Goal: Register for event/course

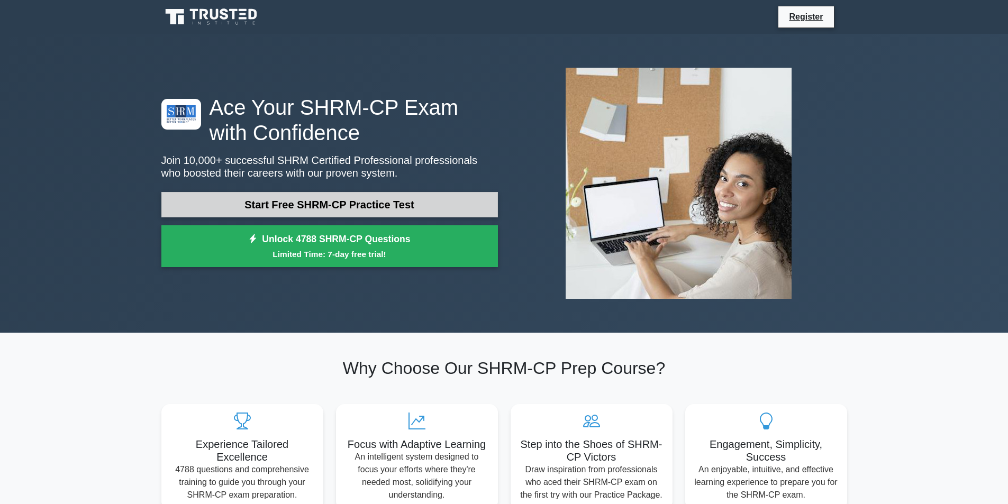
click at [459, 211] on link "Start Free SHRM-CP Practice Test" at bounding box center [329, 204] width 337 height 25
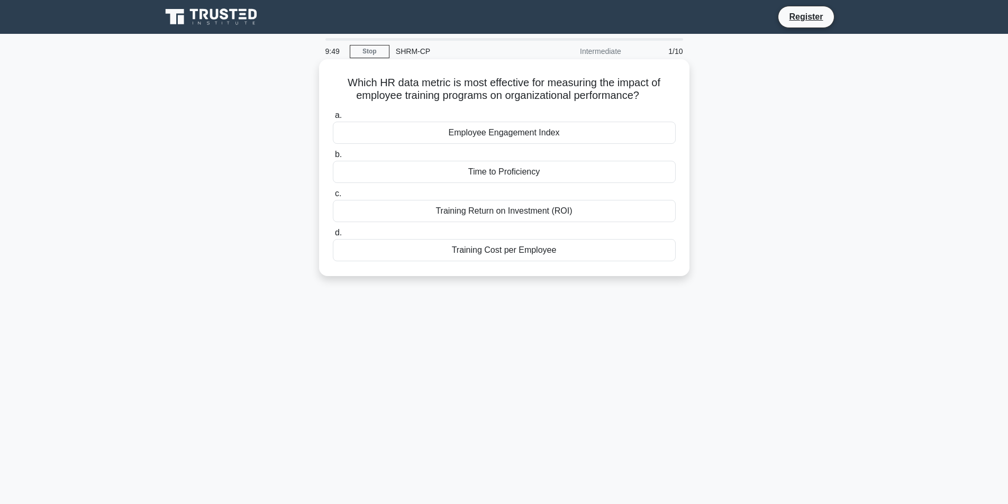
click at [536, 140] on div "Employee Engagement Index" at bounding box center [504, 133] width 343 height 22
click at [333, 119] on input "a. Employee Engagement Index" at bounding box center [333, 115] width 0 height 7
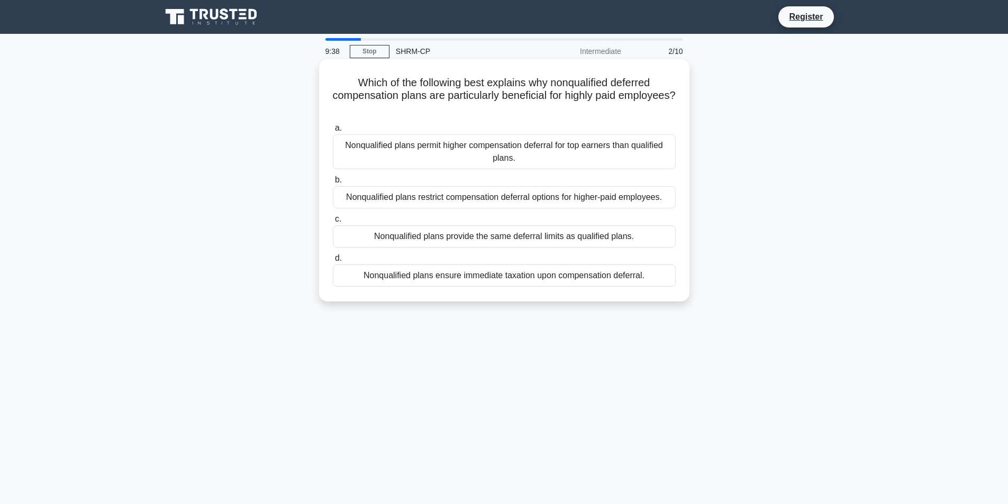
click at [524, 167] on div "Nonqualified plans permit higher compensation deferral for top earners than qua…" at bounding box center [504, 151] width 343 height 35
click at [333, 132] on input "a. Nonqualified plans permit higher compensation deferral for top earners than …" at bounding box center [333, 128] width 0 height 7
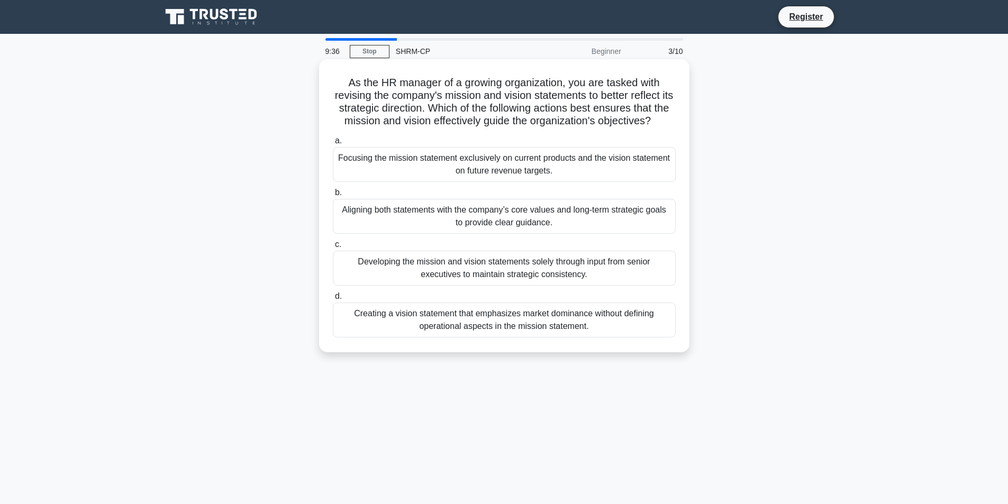
click at [524, 182] on div "Focusing the mission statement exclusively on current products and the vision s…" at bounding box center [504, 164] width 343 height 35
click at [333, 145] on input "a. Focusing the mission statement exclusively on current products and the visio…" at bounding box center [333, 141] width 0 height 7
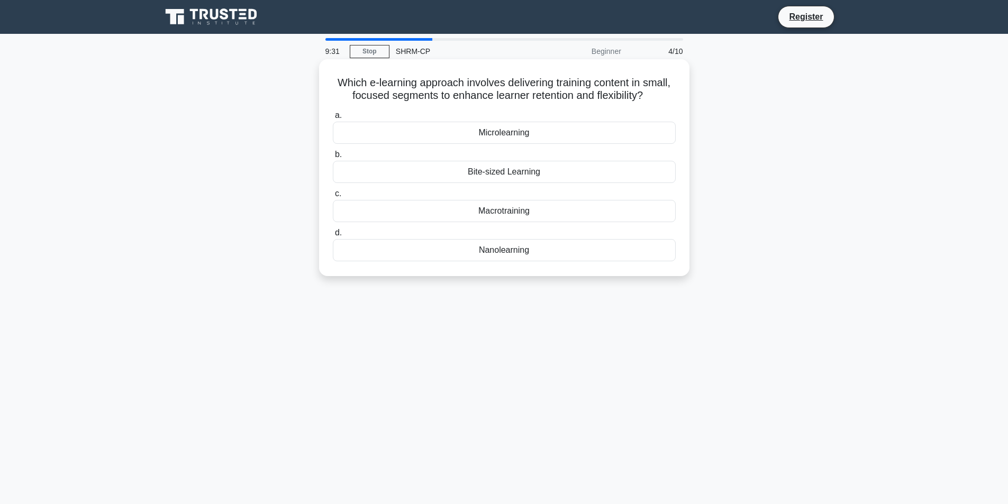
click at [532, 176] on div "Bite-sized Learning" at bounding box center [504, 172] width 343 height 22
click at [333, 158] on input "b. Bite-sized Learning" at bounding box center [333, 154] width 0 height 7
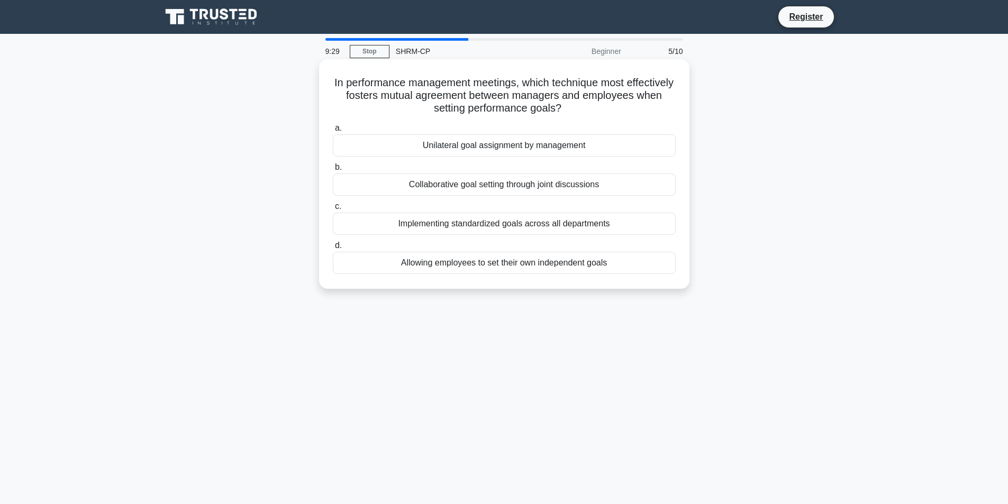
click at [515, 229] on div "Implementing standardized goals across all departments" at bounding box center [504, 224] width 343 height 22
click at [333, 210] on input "c. Implementing standardized goals across all departments" at bounding box center [333, 206] width 0 height 7
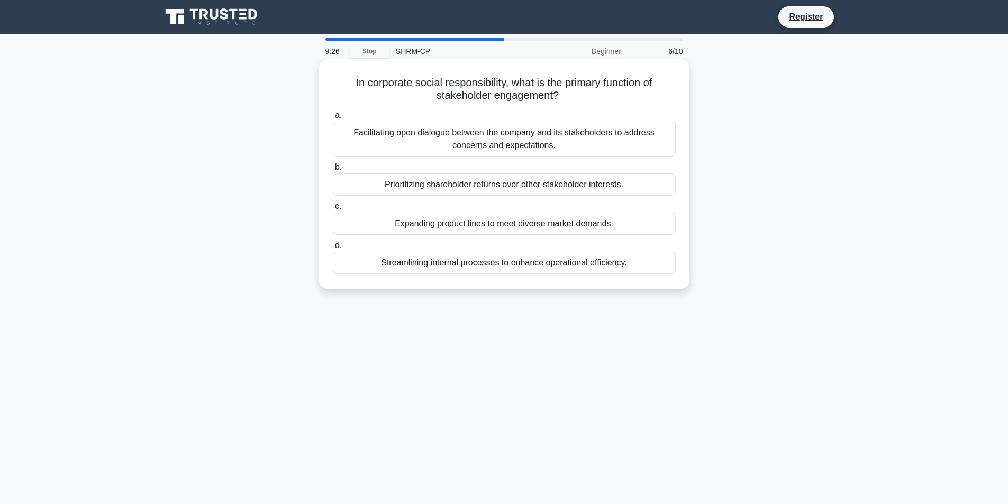
click at [523, 154] on div "Facilitating open dialogue between the company and its stakeholders to address …" at bounding box center [504, 139] width 343 height 35
click at [333, 119] on input "a. Facilitating open dialogue between the company and its stakeholders to addre…" at bounding box center [333, 115] width 0 height 7
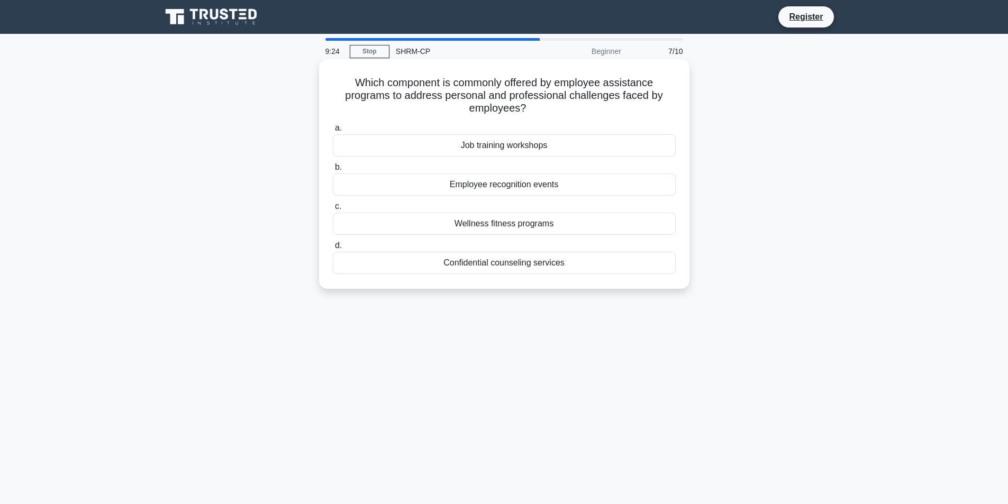
click at [536, 192] on div "Employee recognition events" at bounding box center [504, 185] width 343 height 22
click at [333, 171] on input "b. Employee recognition events" at bounding box center [333, 167] width 0 height 7
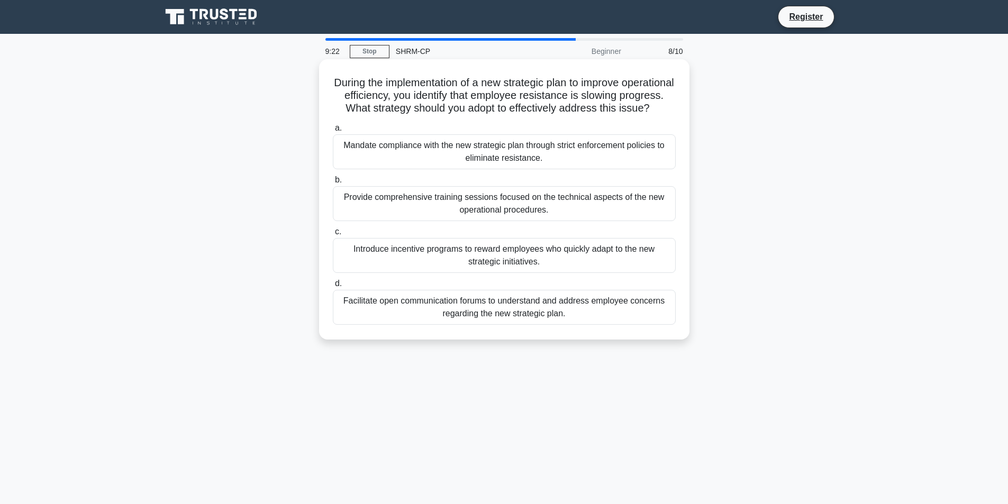
click at [536, 169] on div "Mandate compliance with the new strategic plan through strict enforcement polic…" at bounding box center [504, 151] width 343 height 35
click at [333, 132] on input "a. Mandate compliance with the new strategic plan through strict enforcement po…" at bounding box center [333, 128] width 0 height 7
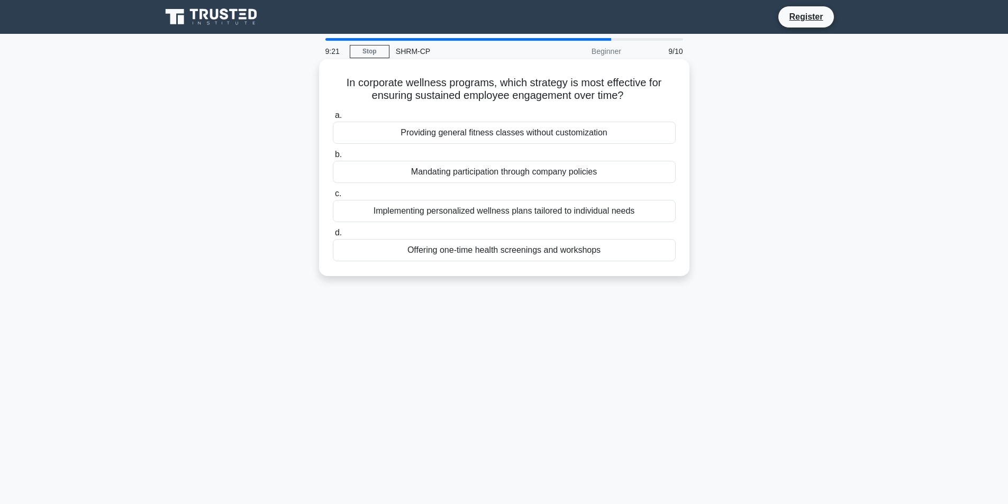
click at [514, 218] on div "Implementing personalized wellness plans tailored to individual needs" at bounding box center [504, 211] width 343 height 22
click at [333, 197] on input "c. Implementing personalized wellness plans tailored to individual needs" at bounding box center [333, 194] width 0 height 7
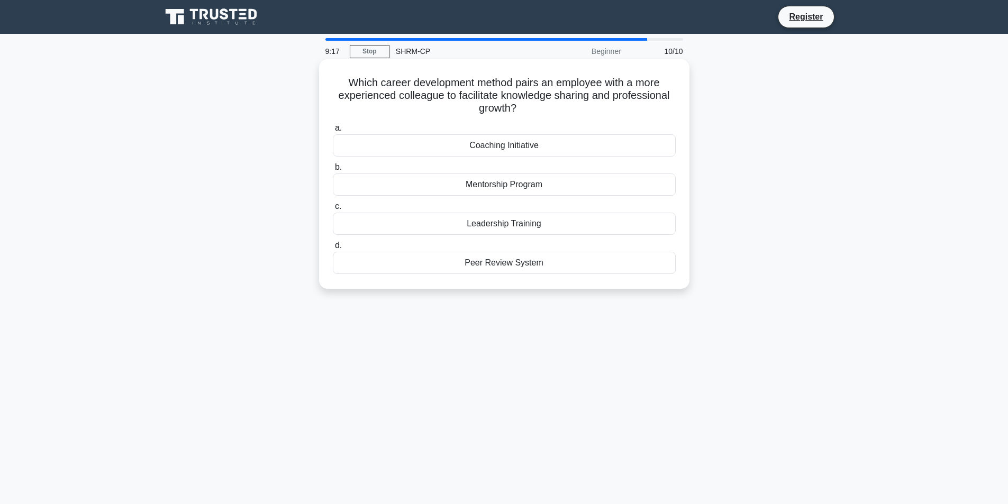
click at [533, 145] on div "Coaching Initiative" at bounding box center [504, 145] width 343 height 22
click at [333, 132] on input "a. Coaching Initiative" at bounding box center [333, 128] width 0 height 7
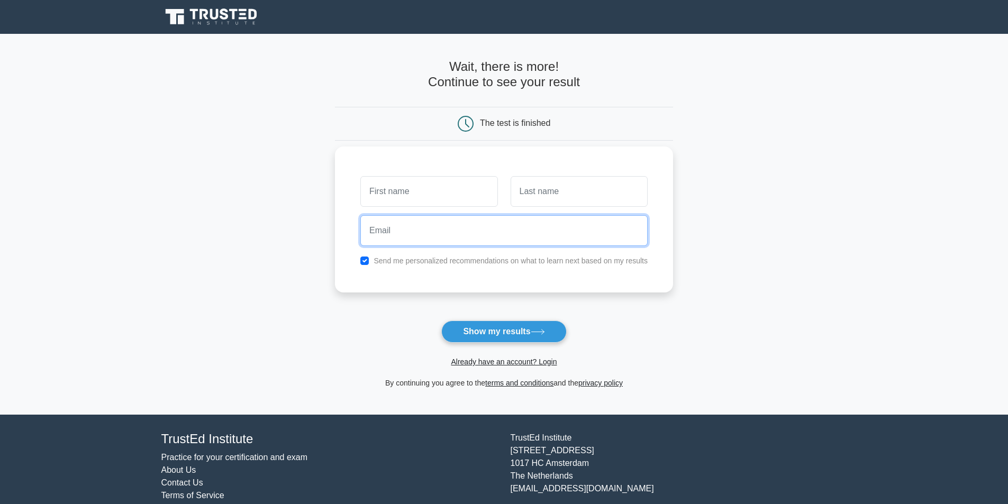
click at [502, 227] on input "email" at bounding box center [503, 230] width 287 height 31
type input "[EMAIL_ADDRESS][DOMAIN_NAME]"
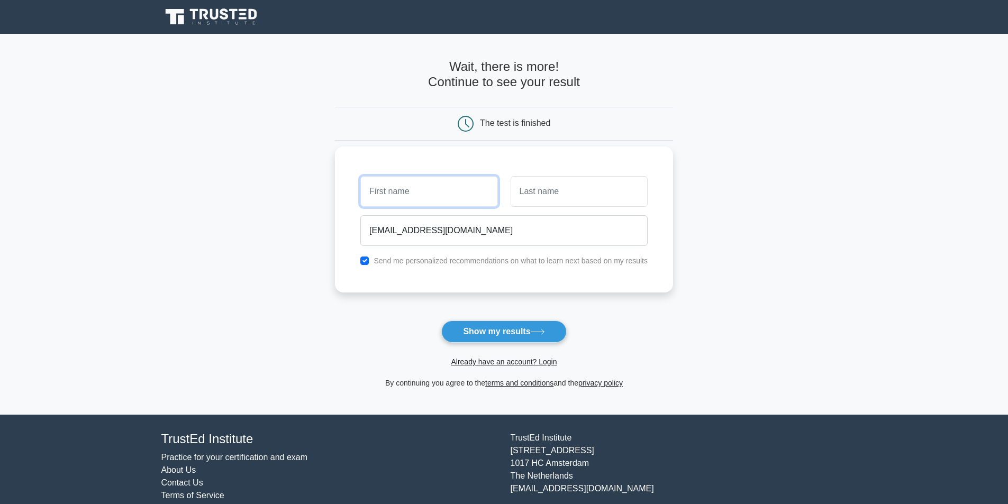
click at [410, 199] on input "text" at bounding box center [428, 191] width 137 height 31
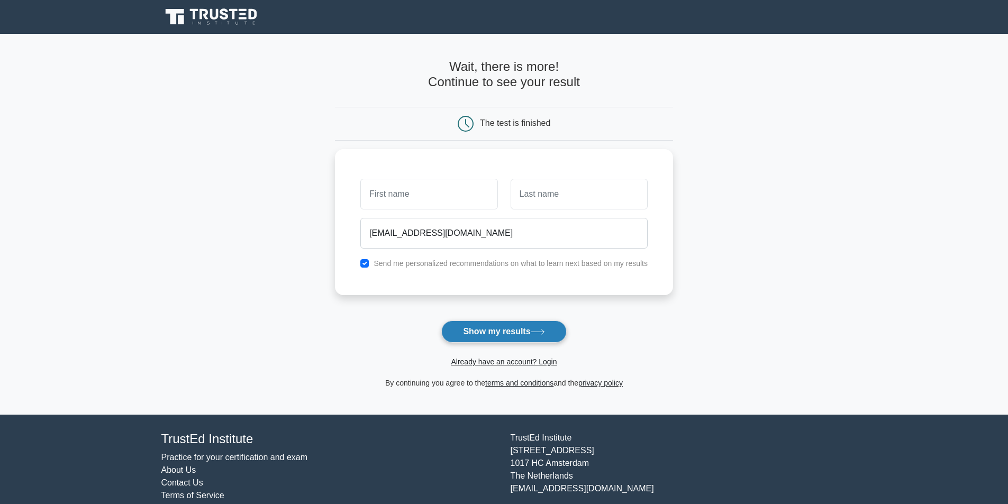
click at [472, 329] on button "Show my results" at bounding box center [503, 332] width 125 height 22
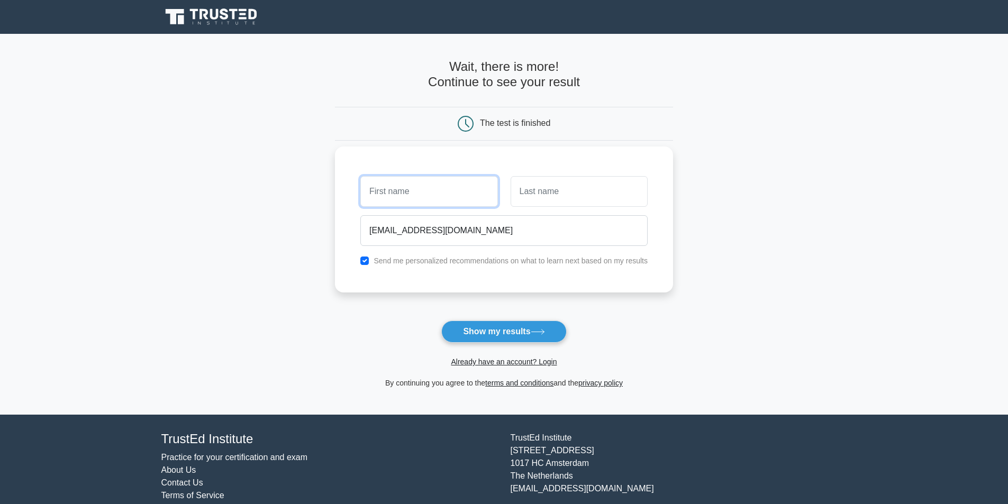
click at [468, 202] on input "text" at bounding box center [428, 191] width 137 height 31
type input "Lan"
click at [620, 189] on input "text" at bounding box center [579, 191] width 137 height 31
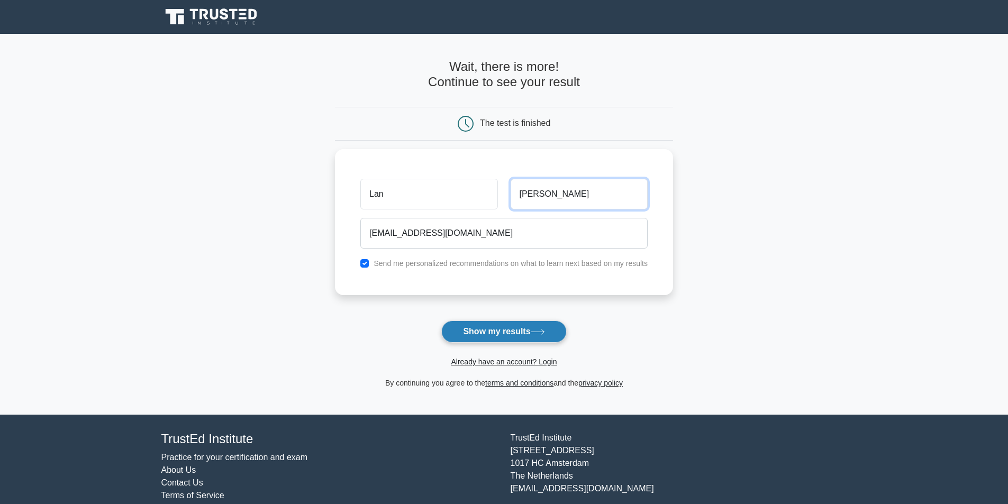
type input "[PERSON_NAME]"
click at [525, 323] on button "Show my results" at bounding box center [503, 332] width 125 height 22
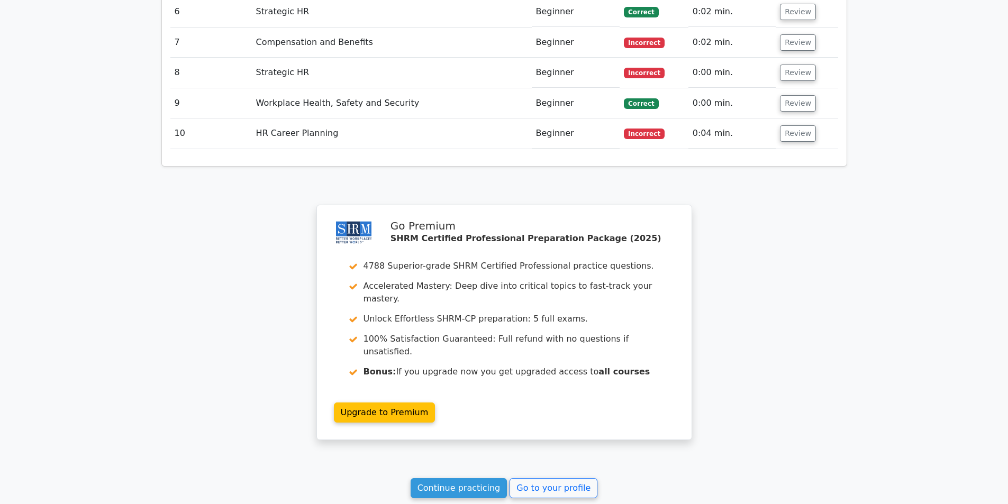
scroll to position [1196, 0]
